Goal: Navigation & Orientation: Find specific page/section

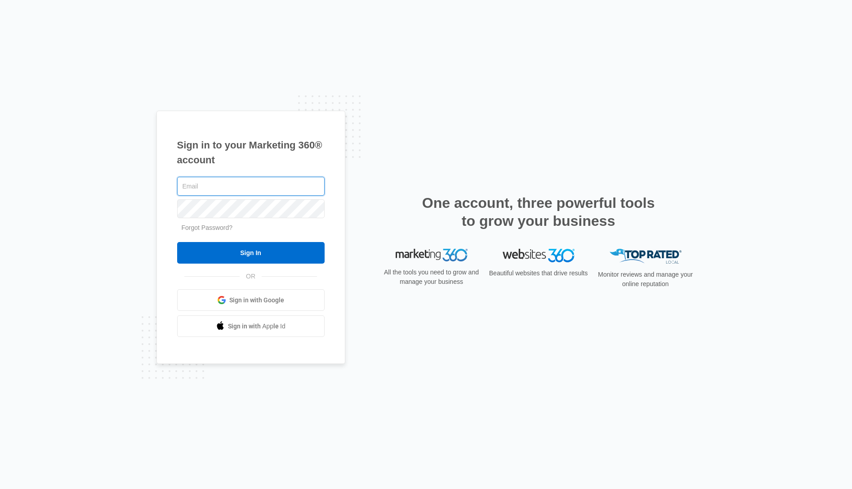
click at [258, 182] on input "text" at bounding box center [251, 186] width 148 height 19
type input "[PERSON_NAME][EMAIL_ADDRESS][PERSON_NAME][DOMAIN_NAME]"
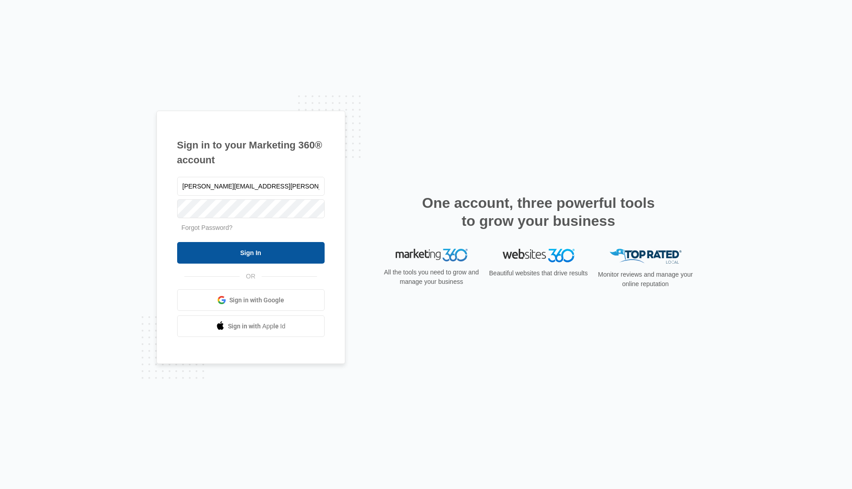
click at [251, 246] on input "Sign In" at bounding box center [251, 253] width 148 height 22
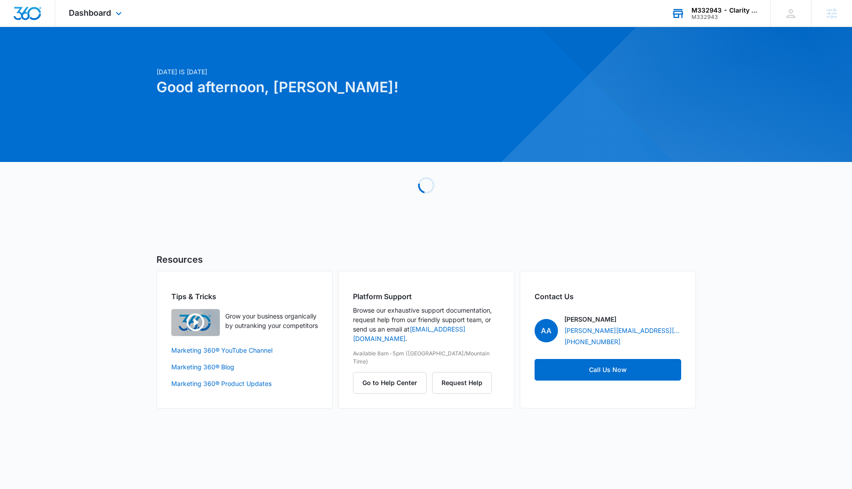
click at [728, 11] on div "M332943 - Clarity Core" at bounding box center [725, 10] width 66 height 7
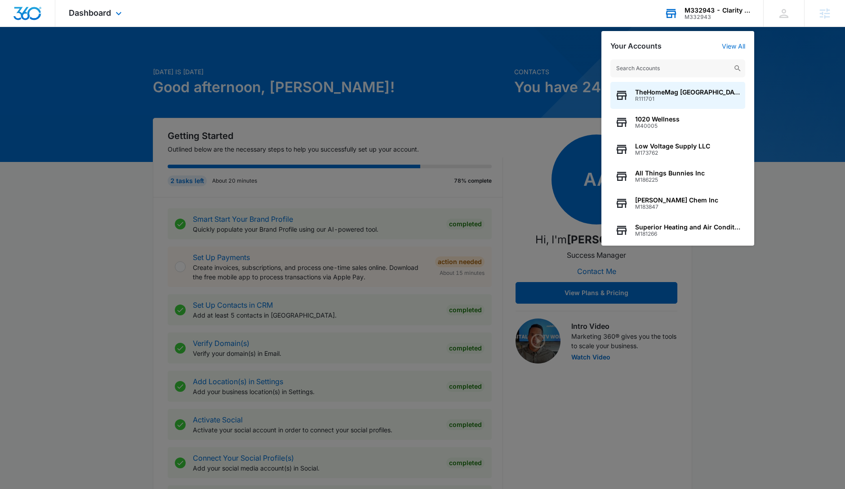
click at [664, 67] on input "text" at bounding box center [678, 68] width 135 height 18
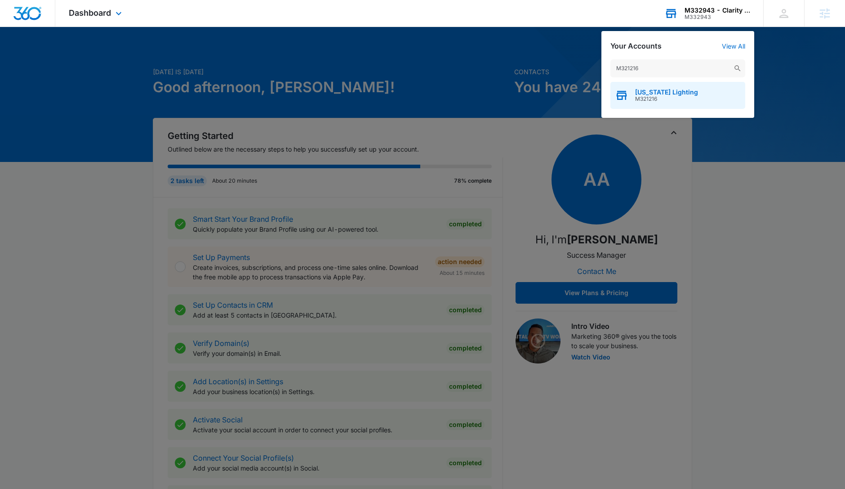
type input "M321216"
click at [638, 92] on span "[US_STATE] Lighting" at bounding box center [666, 92] width 63 height 7
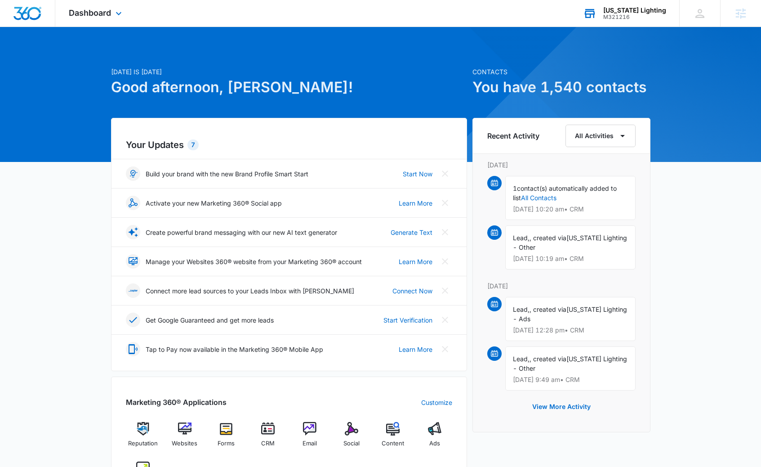
click at [113, 16] on div "Dashboard Apps Reputation Websites Forms CRM Email Social Content Ads Intellige…" at bounding box center [96, 13] width 82 height 27
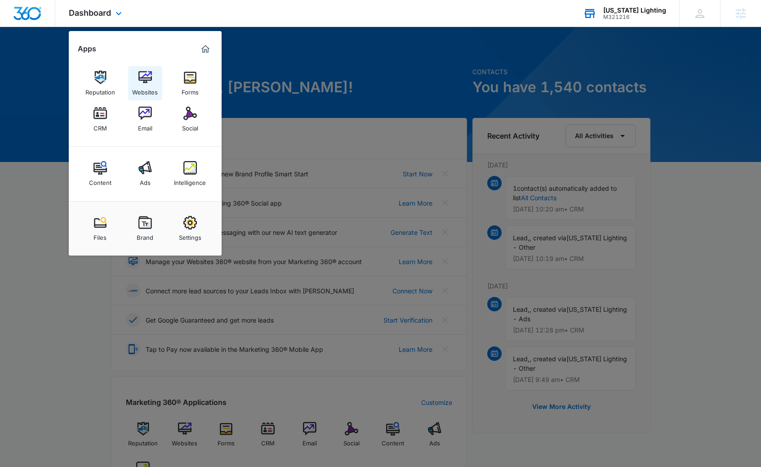
click at [144, 78] on img at bounding box center [145, 77] width 13 height 13
